Goal: Download file/media

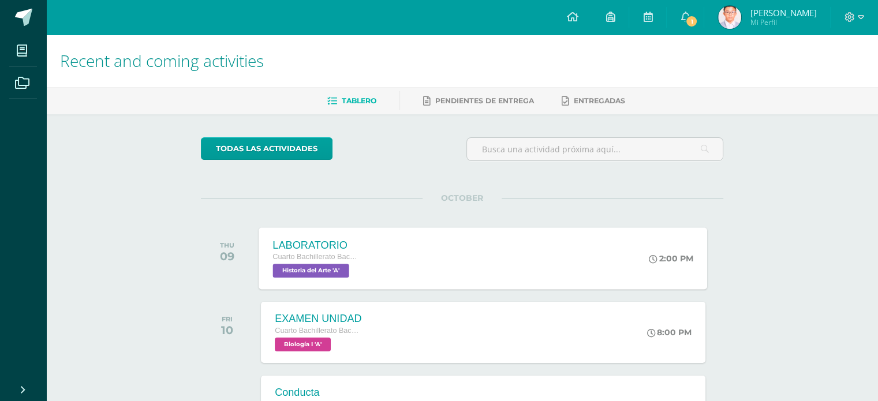
click at [382, 266] on div "LABORATORIO Cuarto Bachillerato Bachillerato en CCLL con Orientación en Diseño …" at bounding box center [483, 259] width 449 height 62
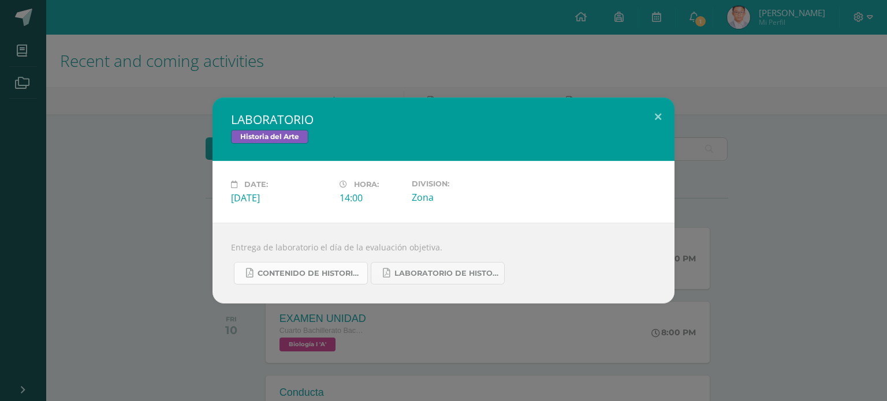
click at [359, 273] on span "CONTENIDO DE HISTORIA DEL ARTE UIV.pdf" at bounding box center [310, 273] width 104 height 9
click at [474, 277] on span "LABORATORIO DE HISTORIA DEL ARTE.pdf" at bounding box center [446, 273] width 104 height 9
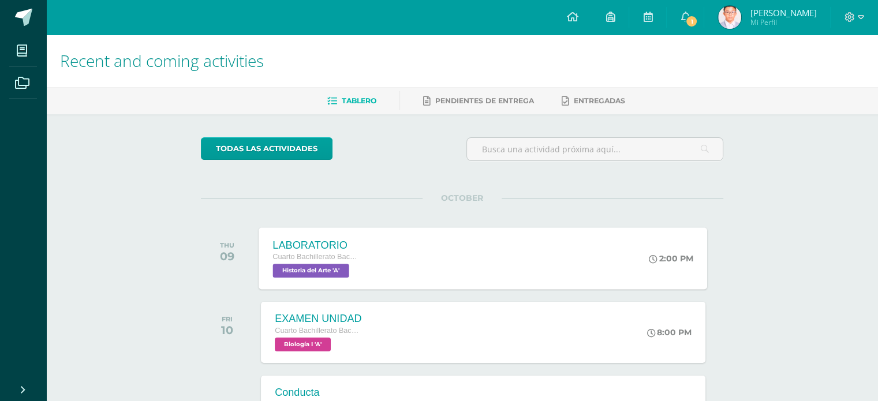
click at [347, 247] on div "LABORATORIO" at bounding box center [317, 245] width 88 height 12
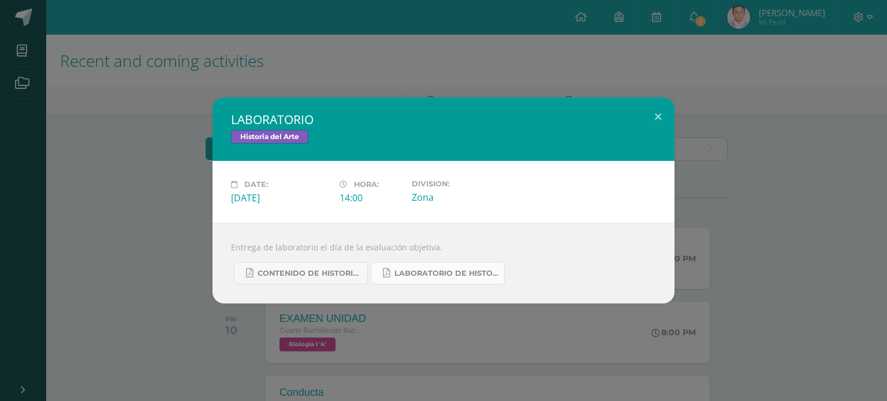
click at [434, 272] on span "LABORATORIO DE HISTORIA DEL ARTE.pdf" at bounding box center [446, 273] width 104 height 9
